Goal: Book appointment/travel/reservation

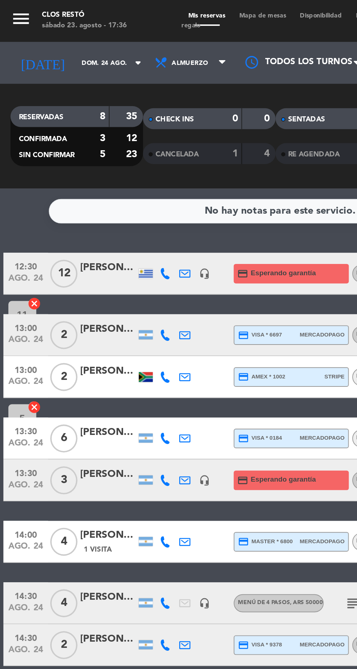
click at [58, 31] on input "dom. 24 ago." at bounding box center [62, 32] width 46 height 11
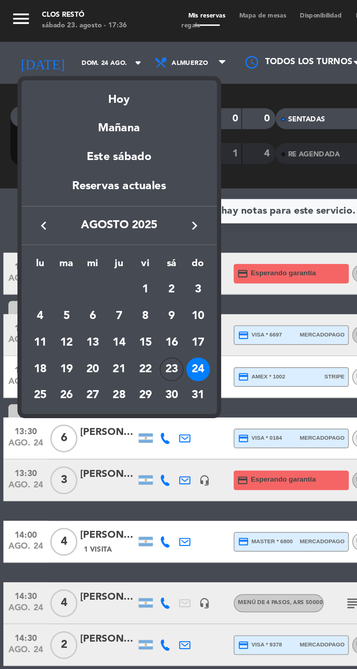
click at [48, 205] on div "27" at bounding box center [48, 206] width 12 height 12
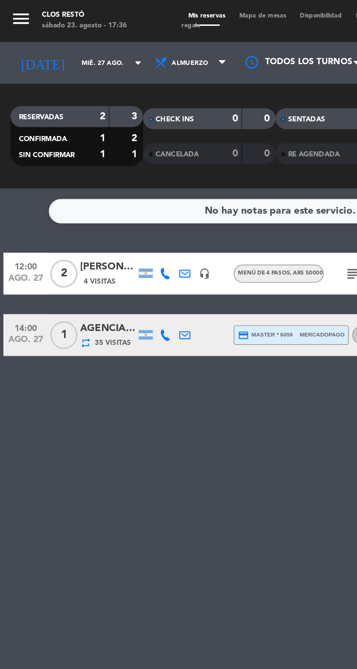
click at [68, 34] on icon "arrow_drop_down" at bounding box center [72, 32] width 9 height 9
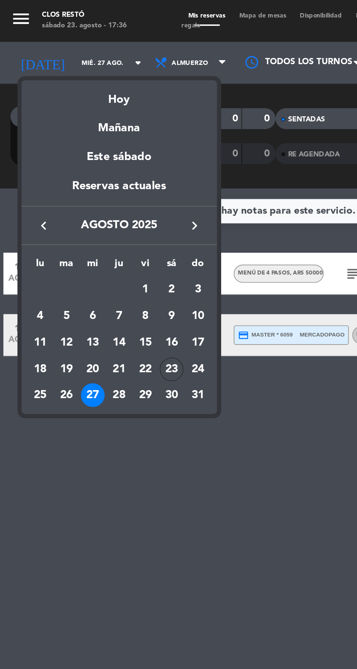
click at [60, 202] on div "28" at bounding box center [62, 206] width 12 height 12
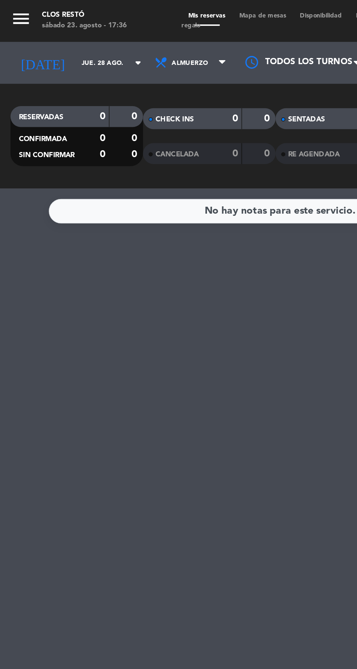
click at [68, 32] on icon "arrow_drop_down" at bounding box center [72, 32] width 9 height 9
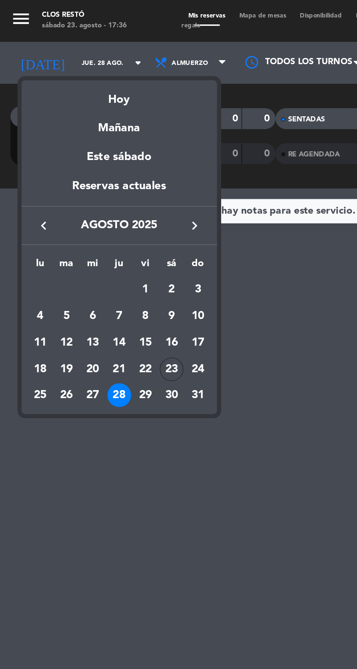
click at [75, 208] on div "29" at bounding box center [76, 206] width 12 height 12
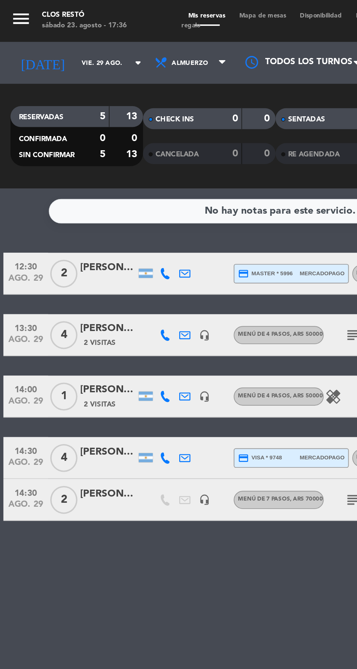
click at [68, 30] on icon "arrow_drop_down" at bounding box center [72, 32] width 9 height 9
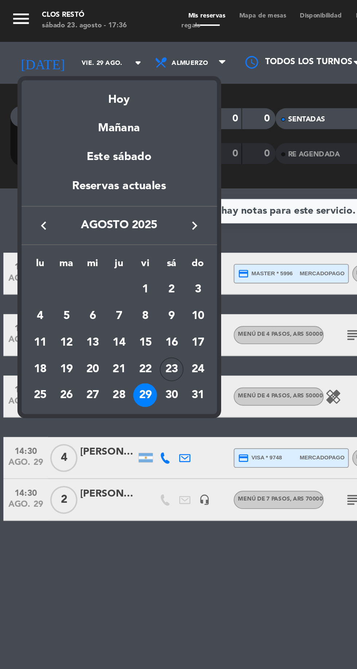
click at [91, 206] on div "30" at bounding box center [89, 206] width 12 height 12
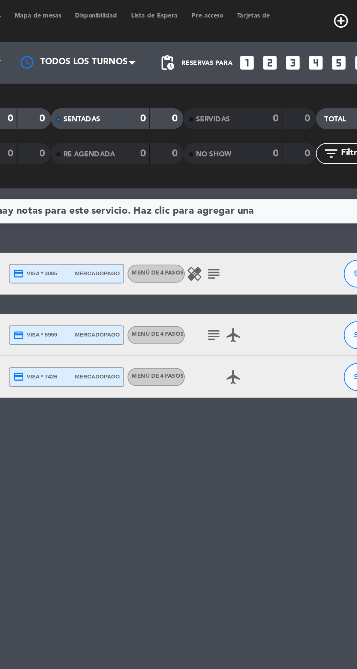
click at [219, 140] on icon "healing" at bounding box center [219, 143] width 9 height 9
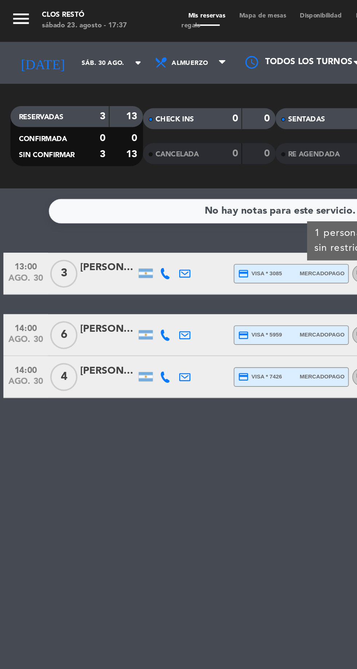
click at [68, 32] on icon "arrow_drop_down" at bounding box center [72, 32] width 9 height 9
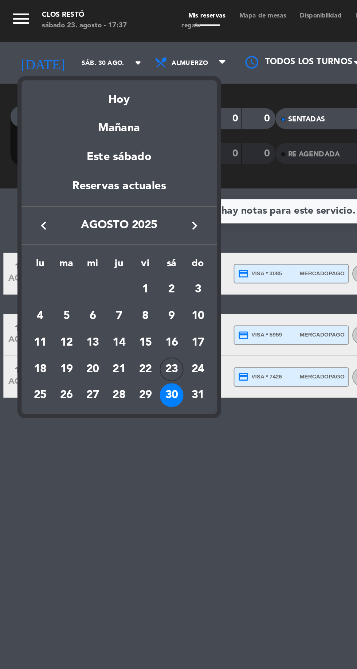
click at [107, 205] on div "31" at bounding box center [103, 206] width 12 height 12
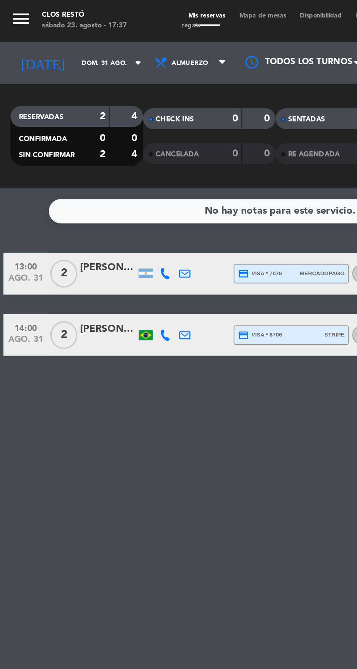
click at [58, 27] on input "dom. 31 ago." at bounding box center [62, 32] width 46 height 11
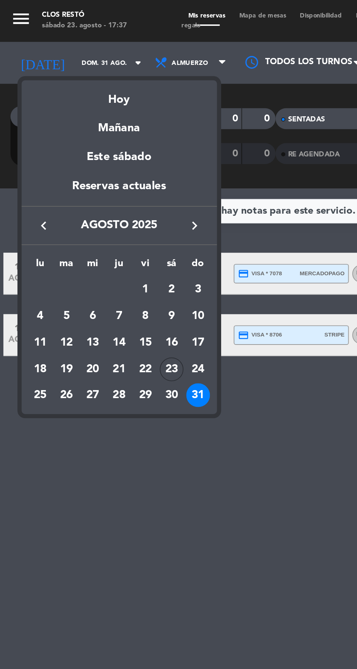
click at [51, 207] on div "27" at bounding box center [48, 206] width 12 height 12
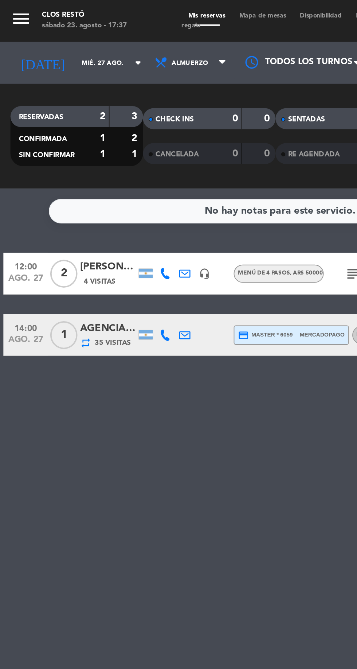
click at [68, 34] on icon "arrow_drop_down" at bounding box center [72, 32] width 9 height 9
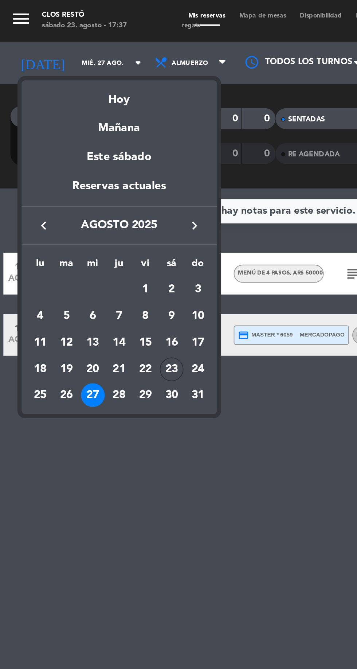
click at [65, 208] on div "28" at bounding box center [62, 206] width 12 height 12
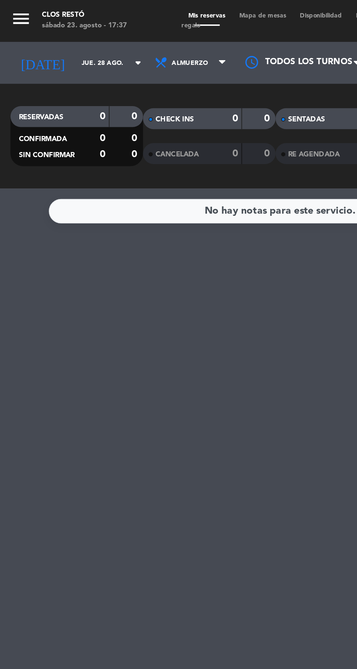
click at [57, 38] on input "jue. 28 ago." at bounding box center [62, 32] width 46 height 11
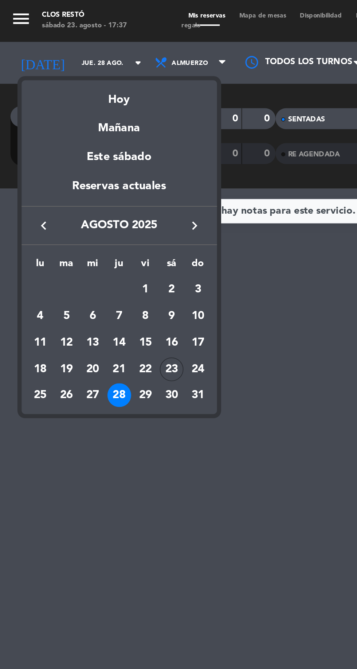
click at [76, 206] on div "29" at bounding box center [76, 206] width 12 height 12
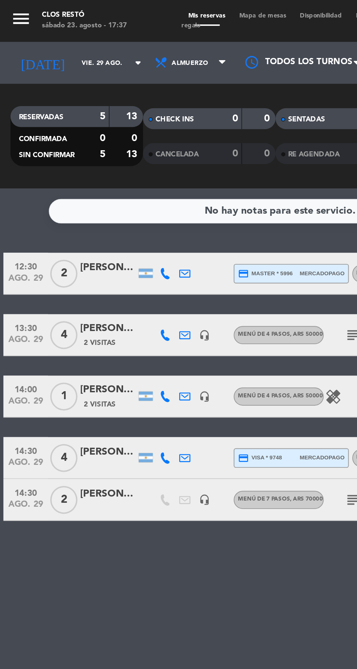
click at [60, 38] on input "vie. 29 ago." at bounding box center [62, 32] width 46 height 11
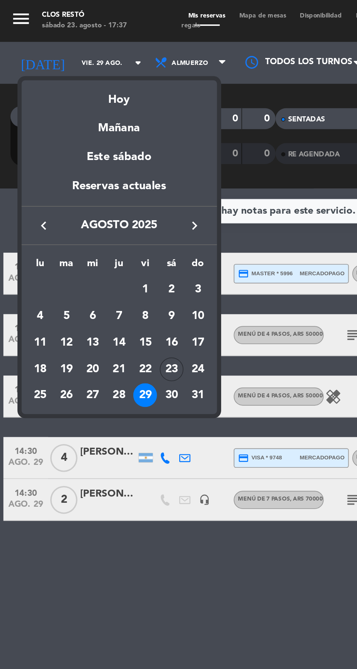
click at [93, 215] on div "lu ma mi ju vi sá do [DATE] 2 3 4 5 6 7 8 9 10 11 12 13 14 15 16 17 18 19 20 21…" at bounding box center [62, 172] width 102 height 88
click at [87, 206] on div "30" at bounding box center [89, 206] width 12 height 12
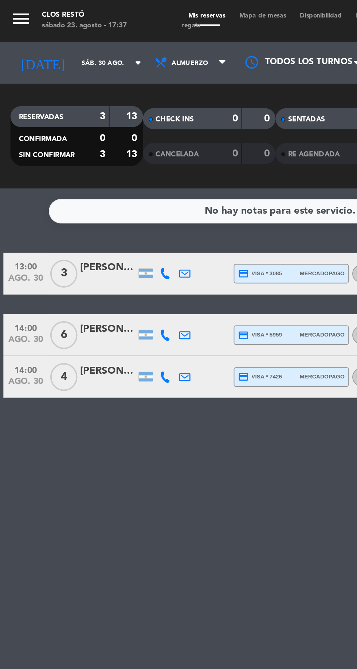
click at [53, 32] on input "sáb. 30 ago." at bounding box center [62, 32] width 46 height 11
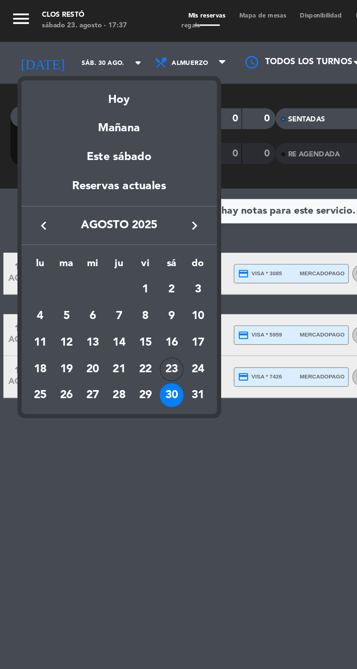
click at [106, 206] on div "31" at bounding box center [103, 206] width 12 height 12
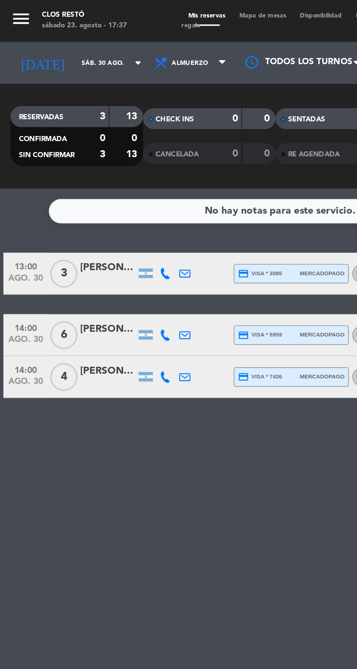
type input "dom. 31 ago."
